Goal: Check status: Check status

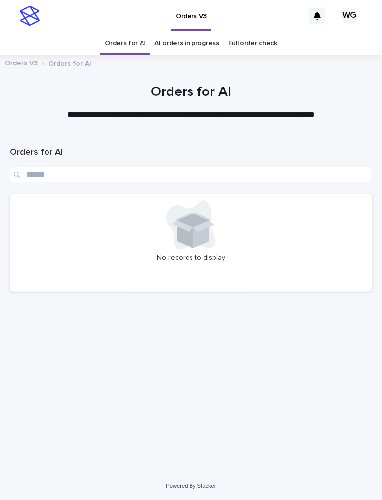
click at [83, 312] on div "Loading... Saving… Loading... Saving… Orders for AI No records to display" at bounding box center [191, 291] width 372 height 312
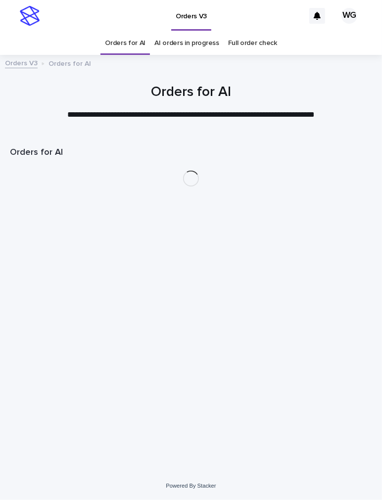
click at [53, 367] on div "Loading... Saving… Loading... Saving… Orders for AI" at bounding box center [191, 291] width 372 height 312
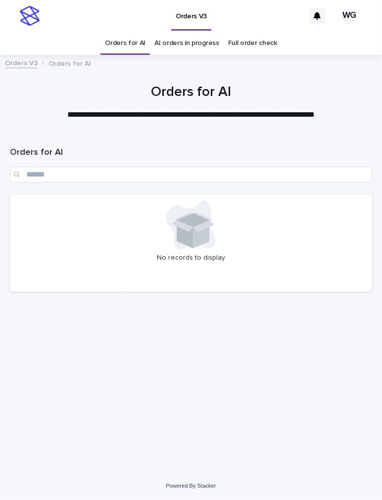
click at [71, 331] on div "Loading... Saving… Loading... Saving… Orders for AI No records to display" at bounding box center [191, 291] width 372 height 312
